Goal: Task Accomplishment & Management: Use online tool/utility

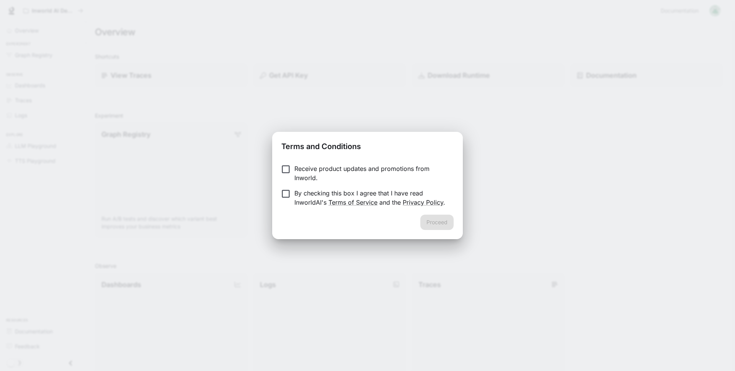
click at [370, 174] on p "Receive product updates and promotions from Inworld." at bounding box center [371, 173] width 153 height 18
click at [349, 198] on p "By checking this box I agree that I have read InworldAI's Terms of Service and …" at bounding box center [371, 197] width 153 height 18
click at [437, 218] on button "Proceed" at bounding box center [437, 222] width 33 height 15
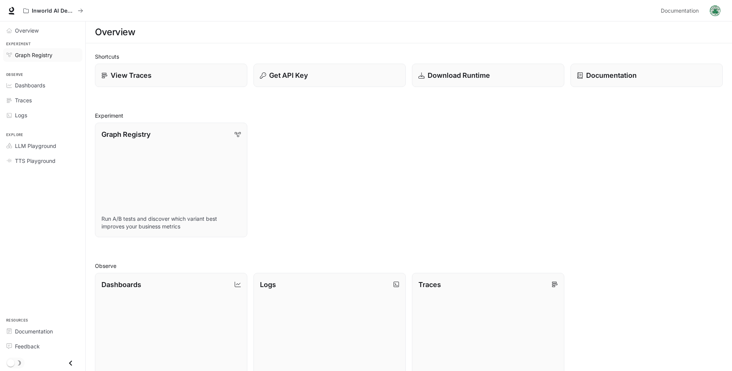
click at [33, 53] on span "Graph Registry" at bounding box center [34, 55] width 38 height 8
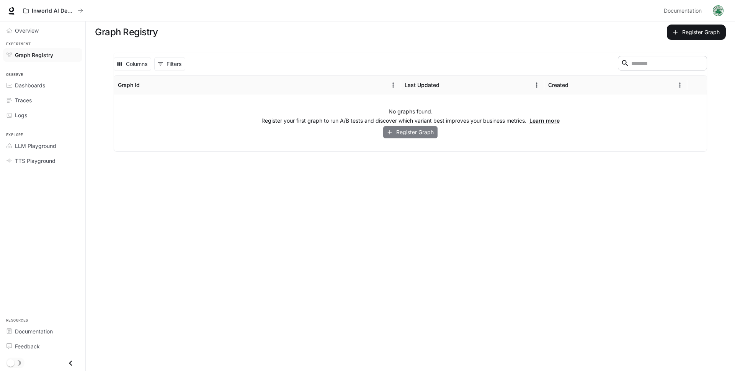
click at [427, 136] on button "Register Graph" at bounding box center [410, 132] width 54 height 13
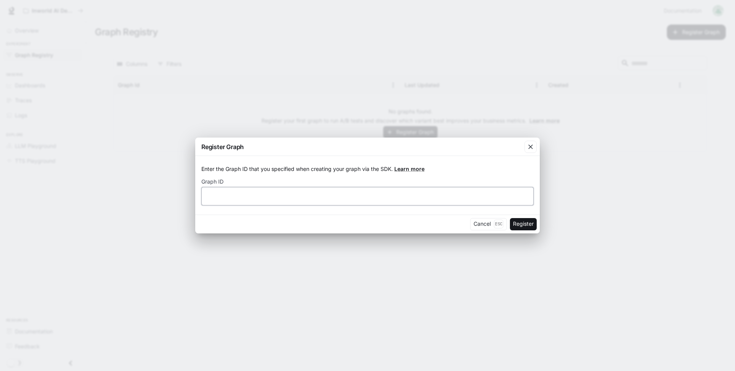
click at [334, 197] on input "text" at bounding box center [368, 196] width 332 height 8
type input "****"
click at [423, 219] on div "Cancel Esc Register" at bounding box center [367, 224] width 345 height 19
click at [525, 226] on button "Register" at bounding box center [523, 224] width 27 height 12
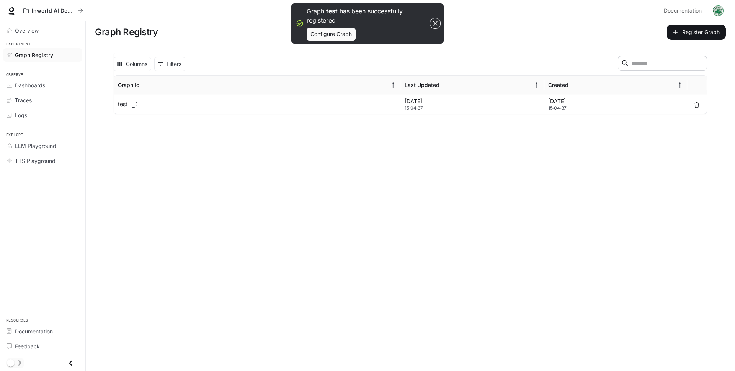
click at [416, 103] on p "[DATE]" at bounding box center [473, 101] width 136 height 8
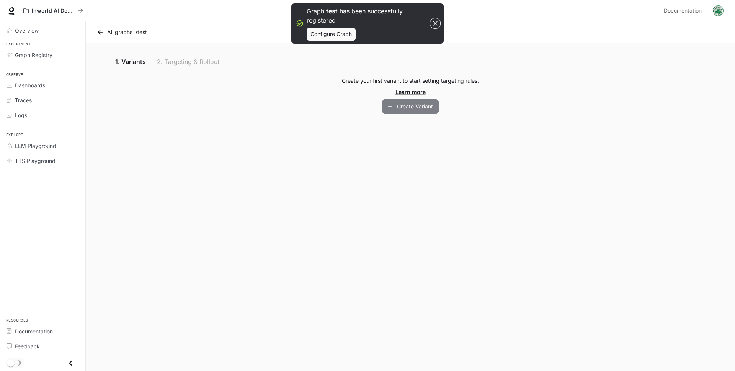
click at [417, 108] on button "Create Variant" at bounding box center [410, 106] width 57 height 15
